Goal: Register for event/course

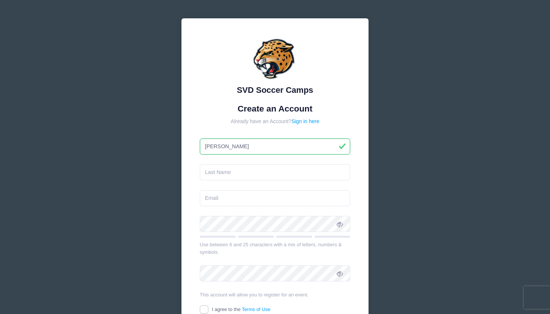
type input "[PERSON_NAME]"
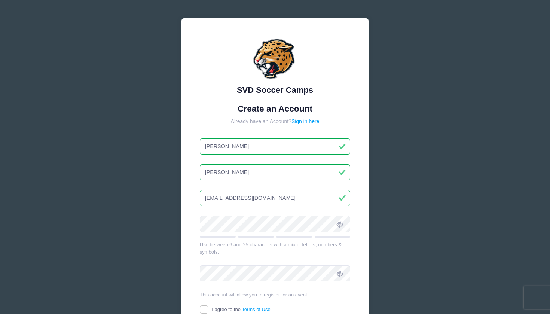
type input "[EMAIL_ADDRESS][DOMAIN_NAME]"
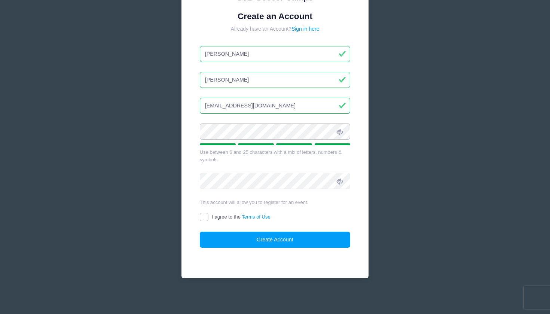
scroll to position [92, 0]
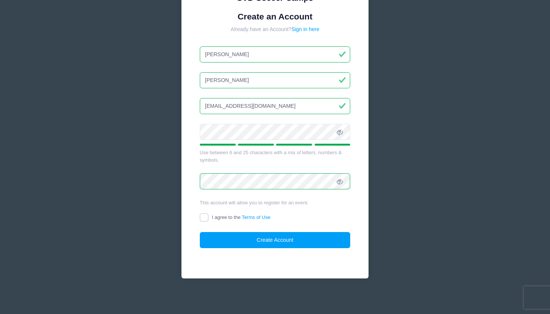
click at [204, 215] on input "I agree to the Terms of Use" at bounding box center [204, 217] width 9 height 9
checkbox input "true"
click at [217, 235] on button "Create Account" at bounding box center [275, 240] width 151 height 16
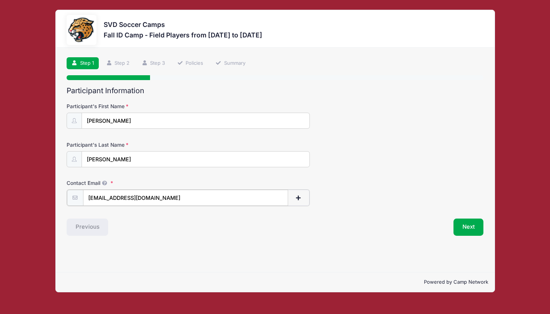
type input "[EMAIL_ADDRESS][DOMAIN_NAME]"
click at [369, 201] on div "Contact Email [EMAIL_ADDRESS][DOMAIN_NAME]" at bounding box center [275, 192] width 417 height 26
click at [429, 226] on div "Next" at bounding box center [381, 226] width 212 height 17
click at [465, 224] on button "Next" at bounding box center [469, 226] width 30 height 17
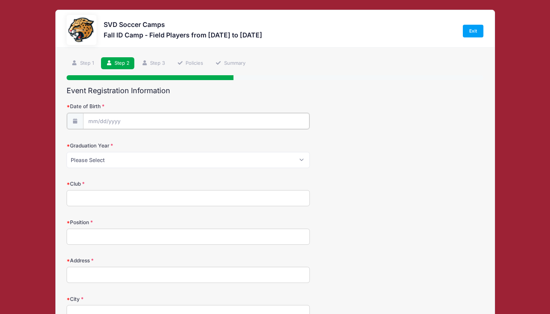
click at [189, 122] on input "Date of Birth" at bounding box center [196, 121] width 226 height 16
click at [173, 117] on input "Date of Birth" at bounding box center [196, 121] width 226 height 16
click at [164, 136] on span at bounding box center [162, 137] width 5 height 6
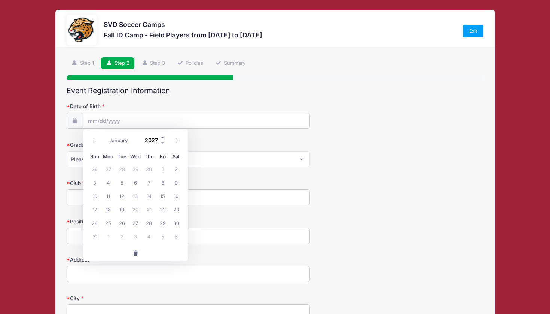
click at [164, 136] on span at bounding box center [162, 137] width 5 height 6
click at [164, 142] on span at bounding box center [162, 143] width 5 height 6
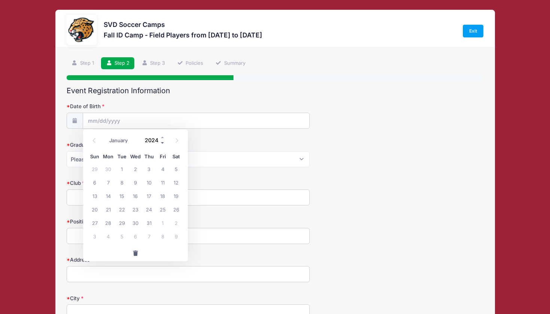
click at [164, 142] on span at bounding box center [162, 143] width 5 height 6
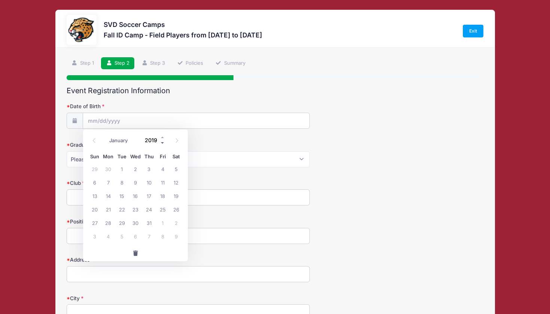
click at [164, 142] on span at bounding box center [162, 143] width 5 height 6
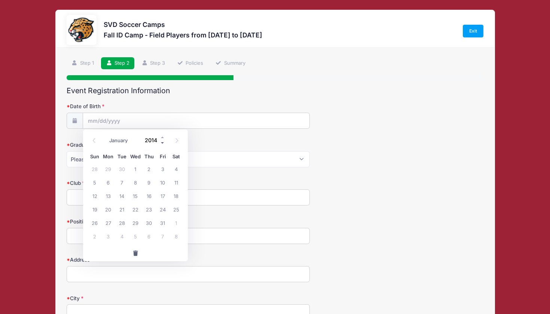
click at [164, 142] on span at bounding box center [162, 143] width 5 height 6
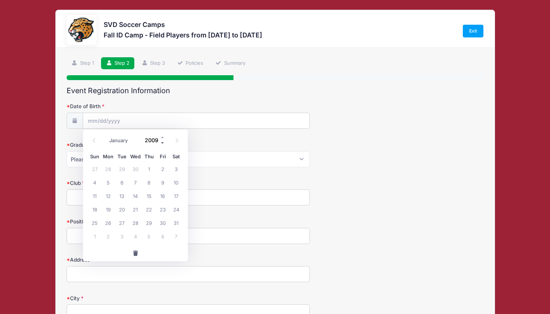
click at [164, 142] on span at bounding box center [162, 143] width 5 height 6
type input "2008"
click at [100, 139] on span at bounding box center [94, 140] width 12 height 13
click at [92, 139] on icon at bounding box center [94, 140] width 5 height 5
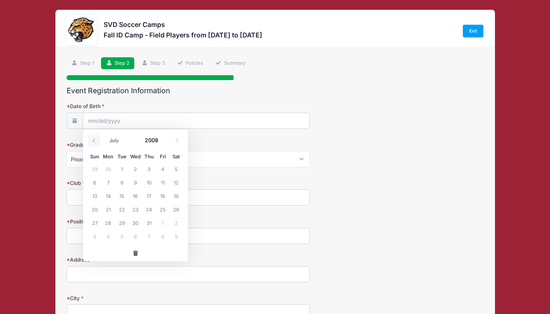
click at [92, 139] on icon at bounding box center [94, 140] width 5 height 5
select select "5"
click at [174, 207] on span "28" at bounding box center [176, 208] width 13 height 13
type input "[DATE]"
select select "2026"
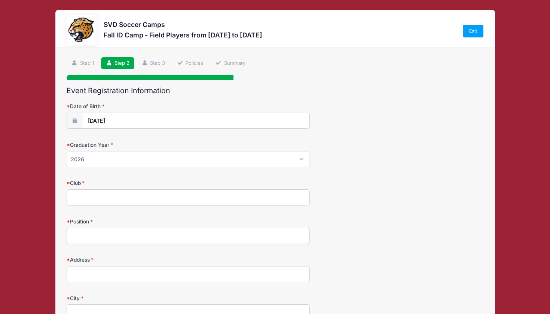
click at [183, 196] on input "Club" at bounding box center [188, 197] width 243 height 16
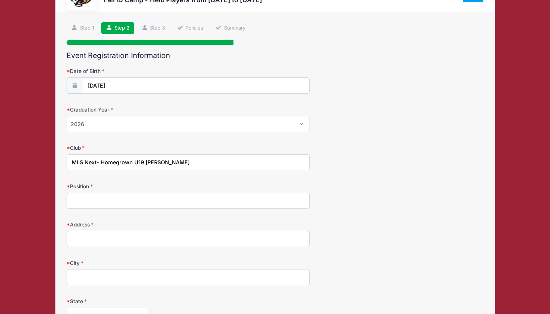
scroll to position [62, 0]
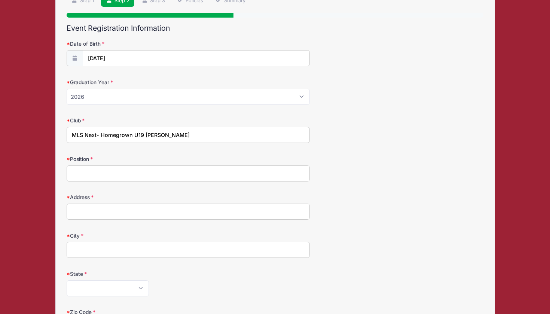
type input "MLS Next- Homegrown U19 [PERSON_NAME]"
click at [167, 174] on input "Position" at bounding box center [188, 173] width 243 height 16
type input "Utility/midfield"
type input "5"
type input "[STREET_ADDRESS]"
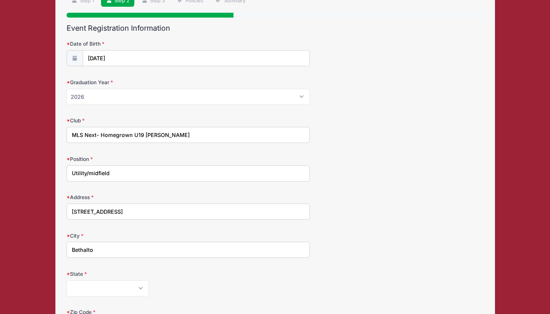
type input "Bethalto"
click at [107, 296] on form "Date of Birth [DATE] Graduation Year Please Select 2024 2025 2026 2027 2028 202…" at bounding box center [275, 257] width 417 height 435
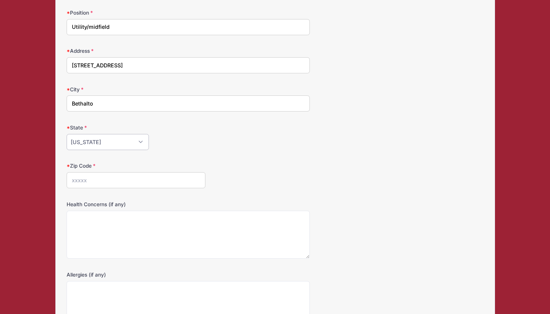
scroll to position [210, 0]
select select "IL"
click at [134, 181] on input "Zip Code" at bounding box center [136, 179] width 139 height 16
type input "6"
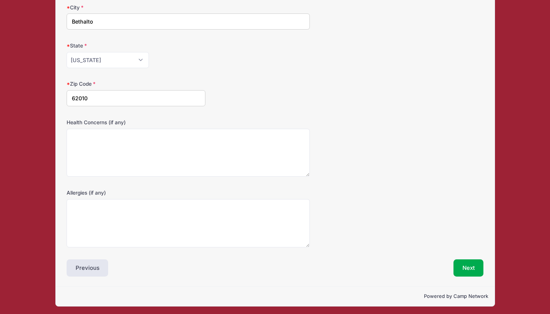
scroll to position [290, 0]
type input "62010"
click at [184, 137] on textarea "Health Concerns (if any)" at bounding box center [188, 153] width 243 height 48
type textarea "n/a"
click at [162, 193] on label "Allergies (if any)" at bounding box center [136, 192] width 139 height 7
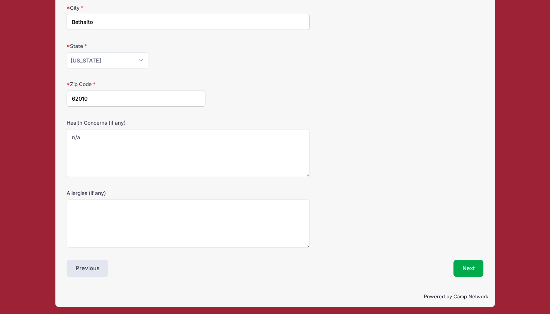
click at [162, 199] on textarea "Allergies (if any)" at bounding box center [188, 223] width 243 height 48
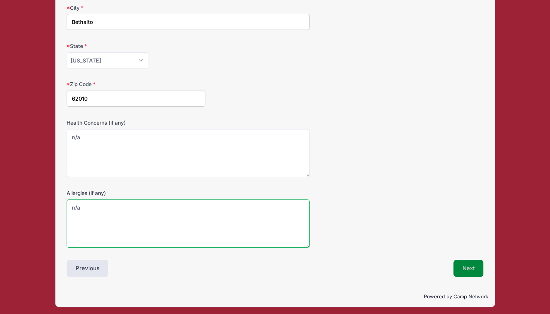
type textarea "n/a"
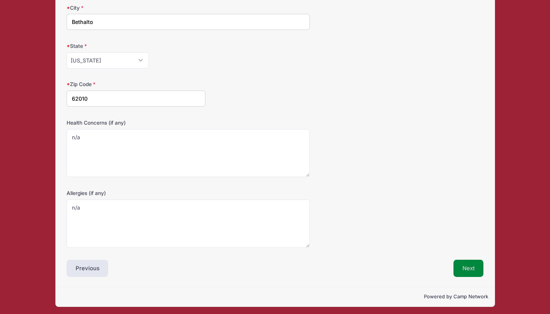
click at [458, 262] on button "Next" at bounding box center [469, 268] width 30 height 17
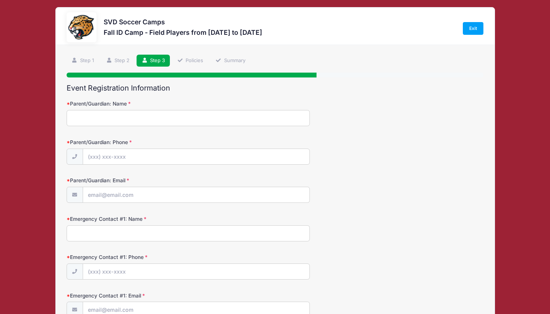
scroll to position [0, 0]
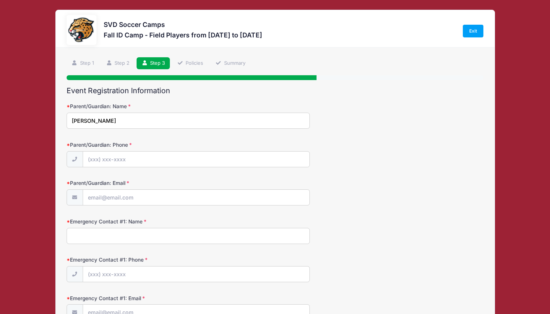
type input "[PERSON_NAME]"
type input "(5"
type input "[PHONE_NUMBER]"
type input "[EMAIL_ADDRESS][DOMAIN_NAME]"
type input "[PERSON_NAME]"
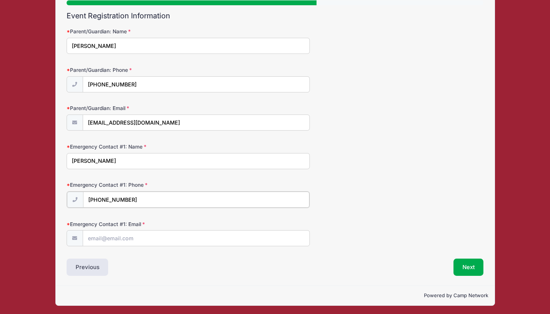
scroll to position [74, 0]
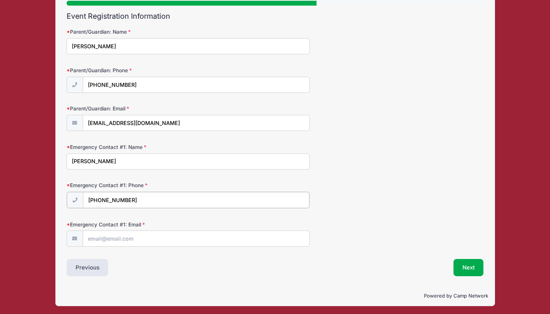
type input "[PHONE_NUMBER]"
type input "[EMAIL_ADDRESS][DOMAIN_NAME]"
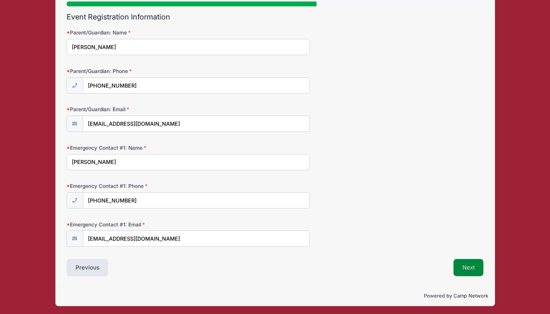
click at [466, 262] on button "Next" at bounding box center [469, 267] width 30 height 17
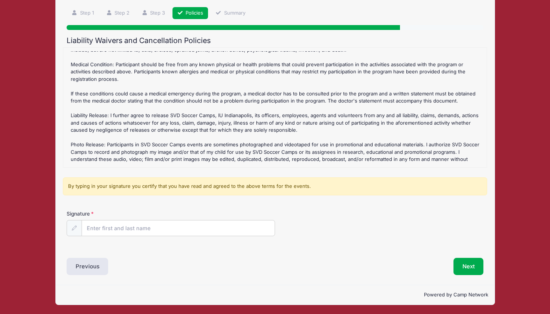
scroll to position [50, 0]
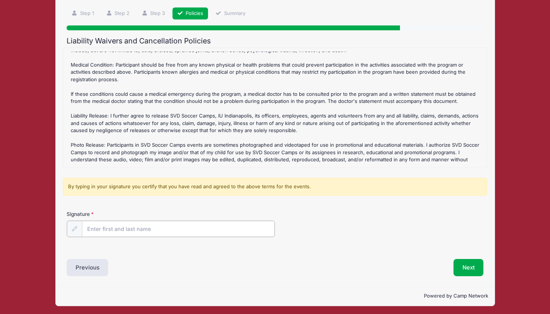
click at [224, 233] on input "Signature" at bounding box center [178, 229] width 193 height 16
type input "[PERSON_NAME]"
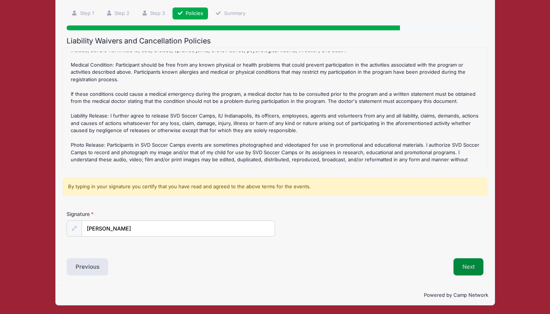
click at [458, 268] on button "Next" at bounding box center [469, 266] width 30 height 17
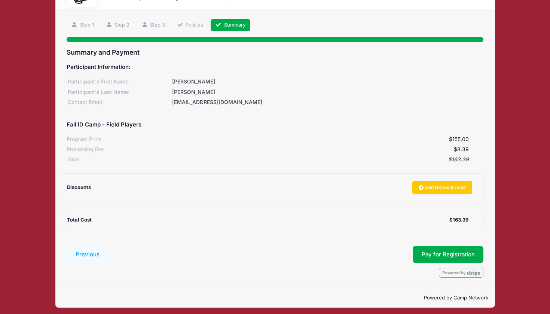
scroll to position [38, 0]
